Goal: Task Accomplishment & Management: Use online tool/utility

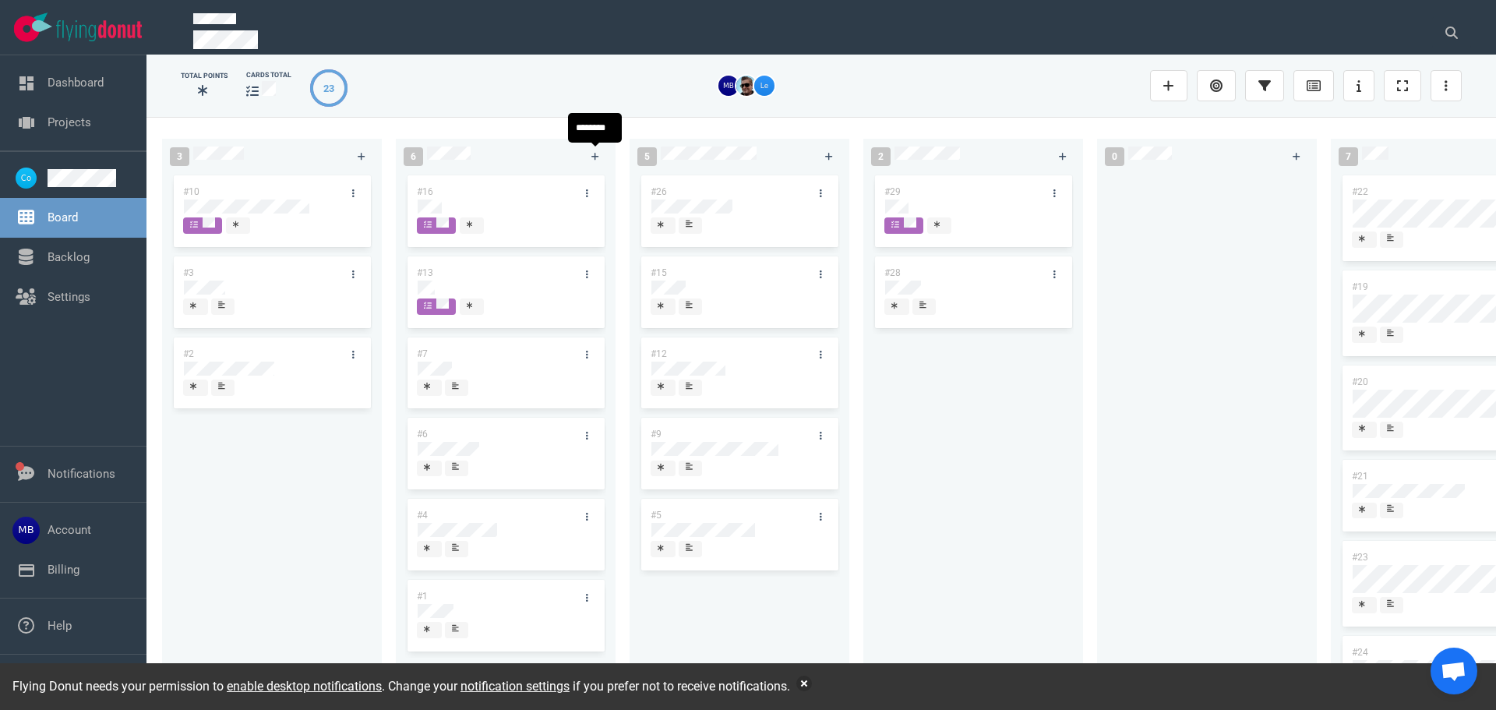
drag, startPoint x: 592, startPoint y: 150, endPoint x: 592, endPoint y: 168, distance: 17.9
click at [592, 150] on link at bounding box center [595, 155] width 25 height 19
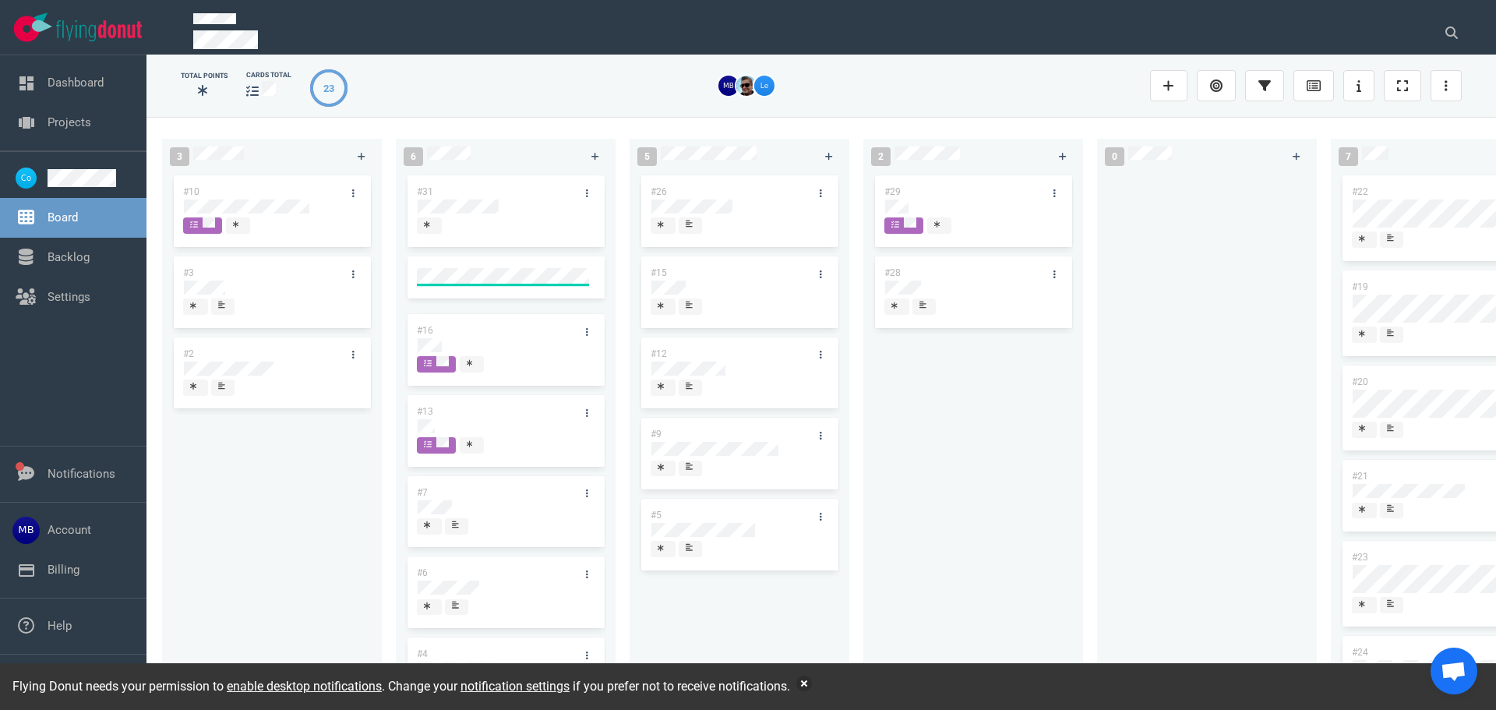
click at [488, 196] on div "#31" at bounding box center [490, 191] width 167 height 33
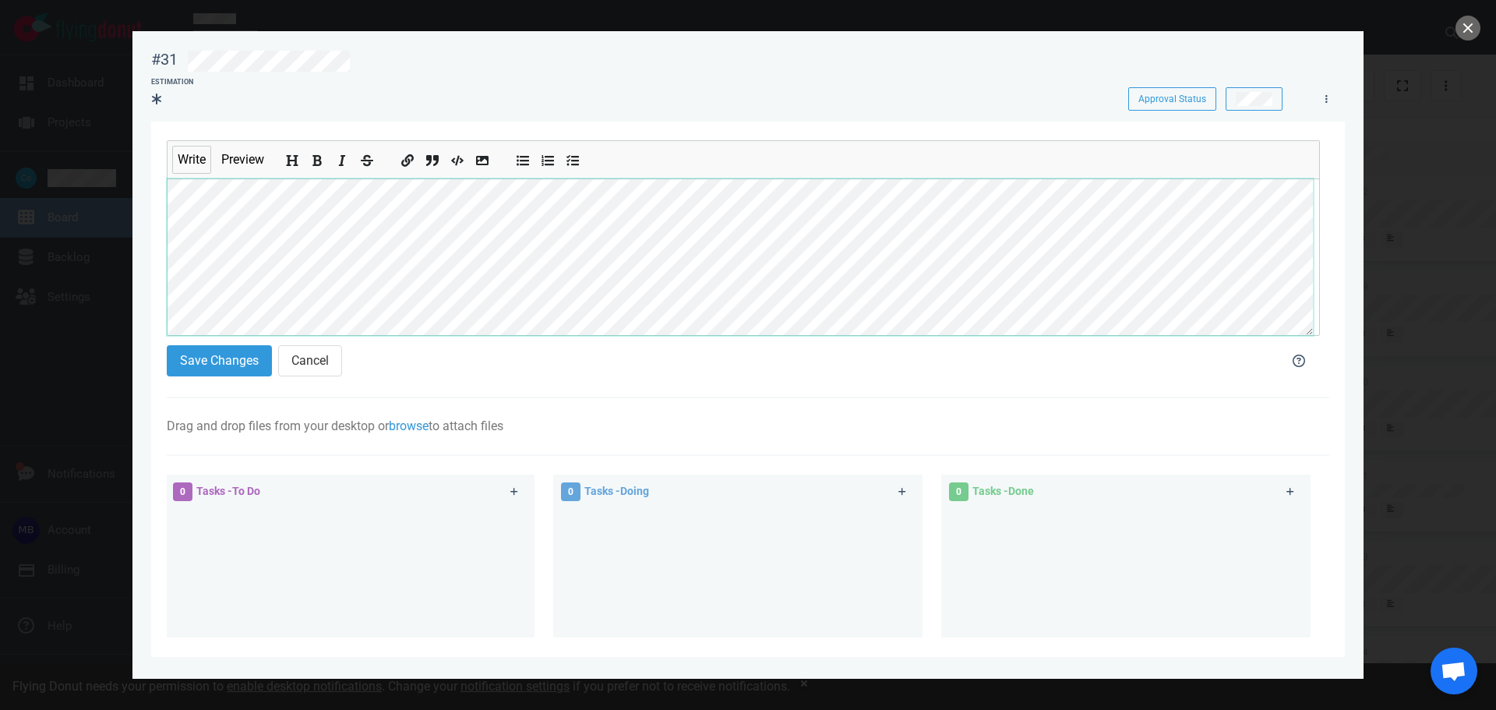
click at [17, 198] on div "#31 Approval Status Estimation Approval Status Write Preview Save Changes Cance…" at bounding box center [748, 355] width 1496 height 710
click at [234, 354] on button "Save Changes" at bounding box center [219, 360] width 105 height 31
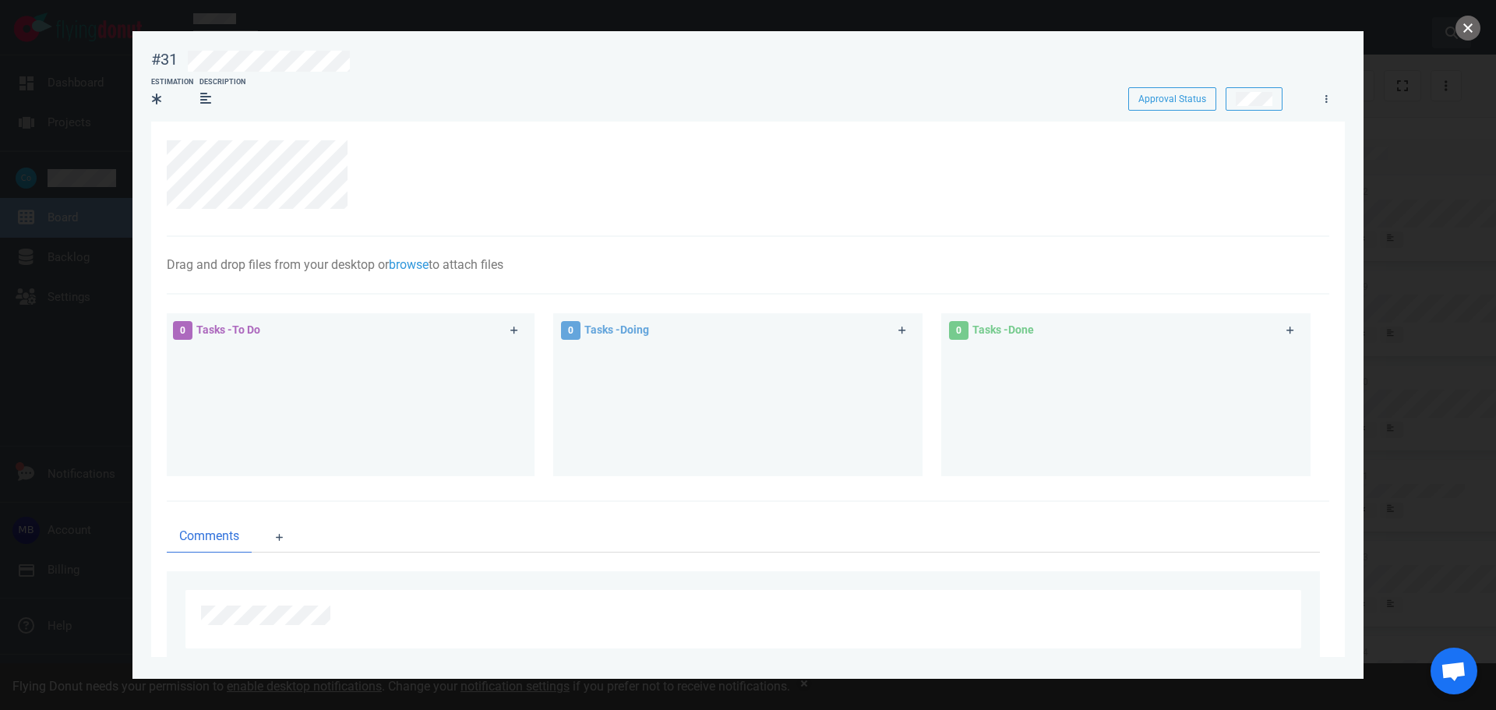
click at [1469, 36] on button "close" at bounding box center [1467, 28] width 25 height 25
